Goal: Task Accomplishment & Management: Complete application form

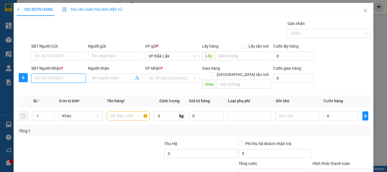
click at [70, 74] on input "SĐT Người Nhận *" at bounding box center [58, 78] width 55 height 9
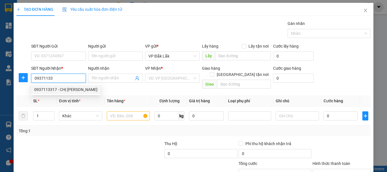
click at [67, 88] on div "0937113317 - CHỊ [PERSON_NAME]" at bounding box center [65, 89] width 63 height 6
type input "0937113317"
type input "CHỊ [PERSON_NAME]"
checkbox input "true"
type input "354 [PERSON_NAME], P11, BÌNH THẠNH"
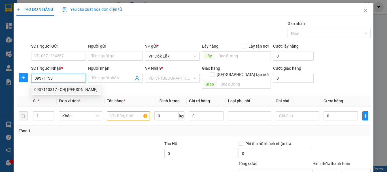
type input "60.000"
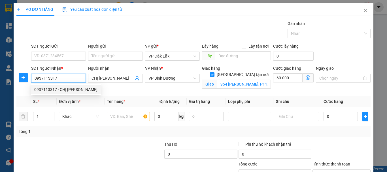
type input "120.000"
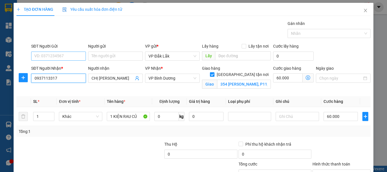
type input "0937113317"
click at [74, 56] on input "SĐT Người Gửi" at bounding box center [58, 56] width 55 height 9
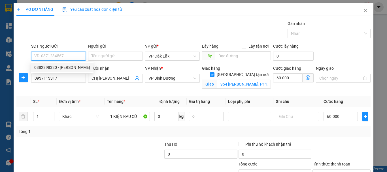
click at [66, 67] on div "0382398320 - [PERSON_NAME]" at bounding box center [62, 67] width 56 height 6
type input "0382398320"
type input "[PERSON_NAME]"
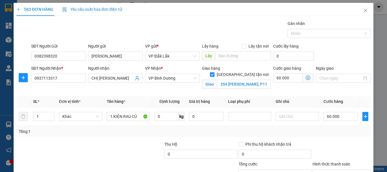
click at [201, 90] on div "Giao hàng [GEOGRAPHIC_DATA] tận nơi Giao 354 [PERSON_NAME], P11, [GEOGRAPHIC_DA…" at bounding box center [236, 78] width 71 height 27
click at [248, 80] on input "354 [PERSON_NAME], P11, BÌNH THẠNH" at bounding box center [244, 84] width 54 height 9
click at [319, 77] on input "Ngày giao" at bounding box center [340, 78] width 43 height 6
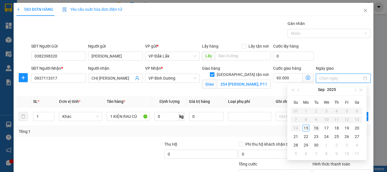
type input "[DATE]"
click at [314, 126] on div "16" at bounding box center [315, 128] width 7 height 7
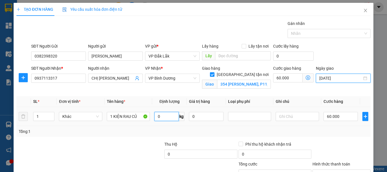
click at [161, 115] on input "0" at bounding box center [166, 116] width 24 height 9
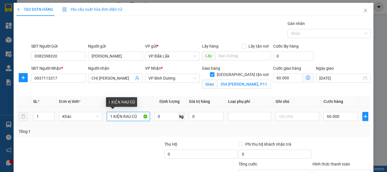
click at [138, 117] on input "1 KIỆN RAU CỦ" at bounding box center [128, 116] width 43 height 9
type input "1 THÙNG TRÁI CÂY"
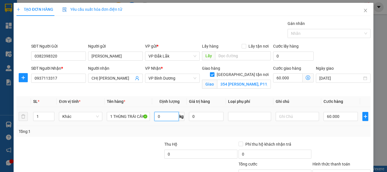
click at [159, 117] on input "0" at bounding box center [166, 116] width 24 height 9
type input "10"
click at [347, 118] on input "60.000" at bounding box center [340, 116] width 35 height 9
type input "3"
type input "60.003"
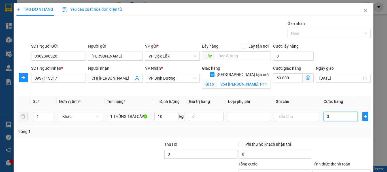
type input "60.003"
type input "60.035"
type input "35"
type input "60.350"
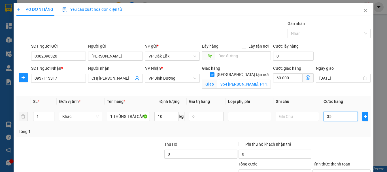
type input "60.350"
type input "3.500"
type input "63.500"
type input "35.000"
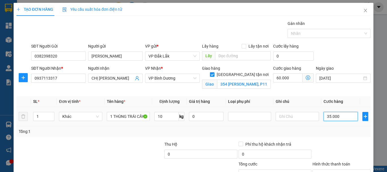
type input "95.000"
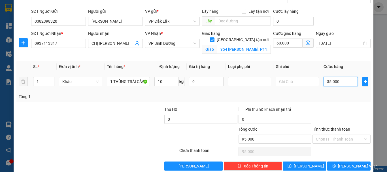
scroll to position [44, 0]
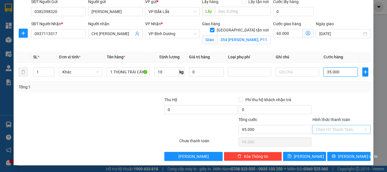
type input "35.000"
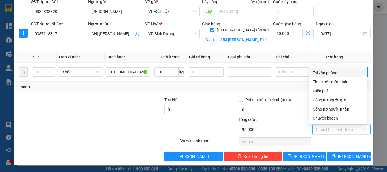
click at [337, 126] on input "Hình thức thanh toán" at bounding box center [339, 129] width 47 height 8
click at [338, 74] on div "Tại văn phòng" at bounding box center [337, 73] width 51 height 6
type input "0"
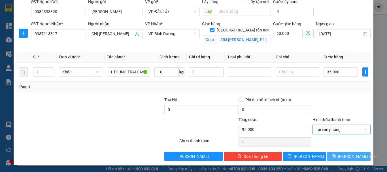
click at [335, 155] on icon "printer" at bounding box center [333, 156] width 4 height 4
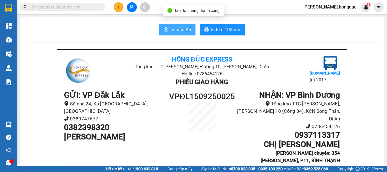
click at [163, 33] on button "In mẫu A5" at bounding box center [177, 29] width 36 height 11
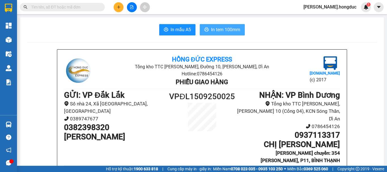
click at [216, 31] on span "In tem 100mm" at bounding box center [225, 29] width 29 height 7
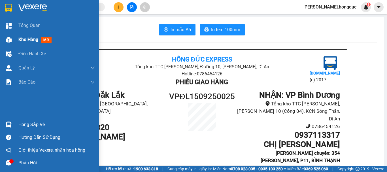
click at [25, 39] on span "Kho hàng" at bounding box center [28, 39] width 20 height 5
